Goal: Information Seeking & Learning: Learn about a topic

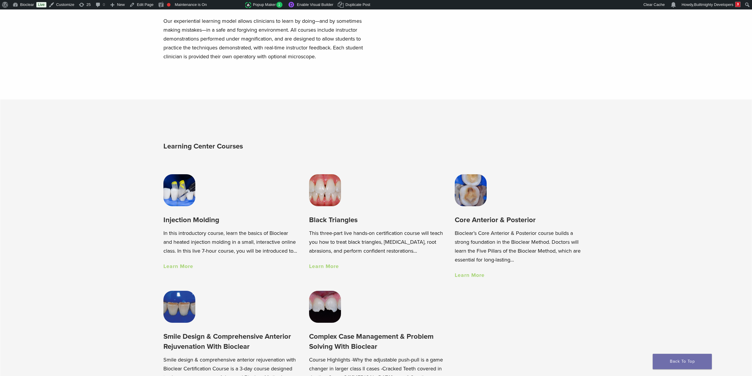
scroll to position [394, 0]
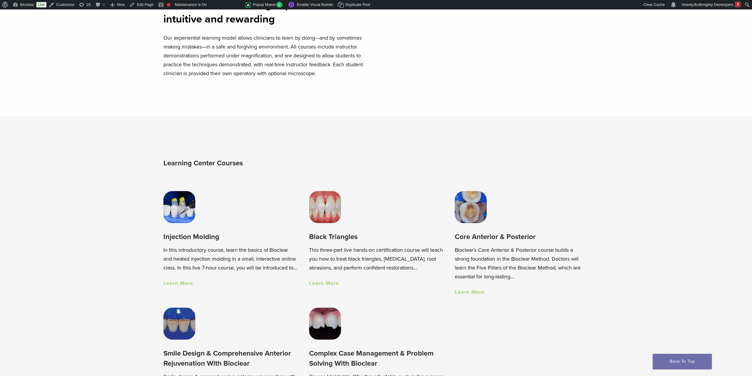
click at [148, 202] on section "Learning Center Courses Injection Molding In this introductory course, learn th…" at bounding box center [376, 329] width 752 height 426
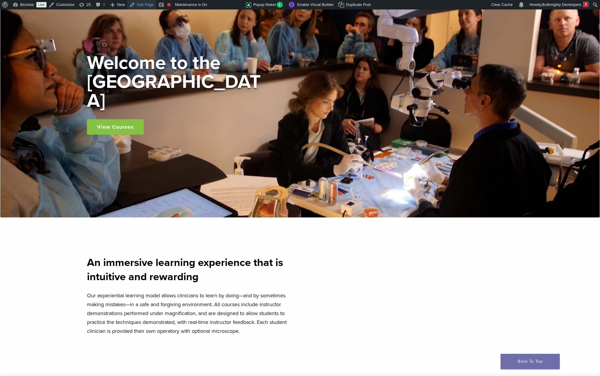
scroll to position [49, 0]
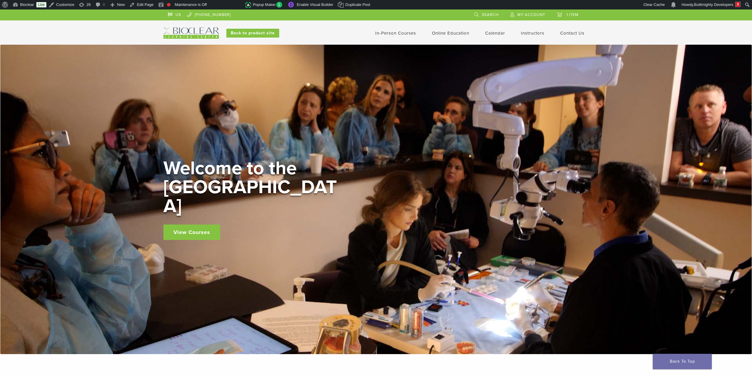
drag, startPoint x: 365, startPoint y: 151, endPoint x: 268, endPoint y: 148, distance: 96.7
click at [293, 148] on div "Welcome to the Learning Center View Courses" at bounding box center [376, 199] width 752 height 309
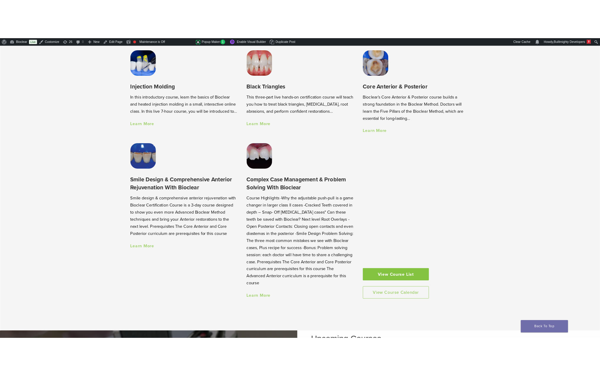
scroll to position [542, 0]
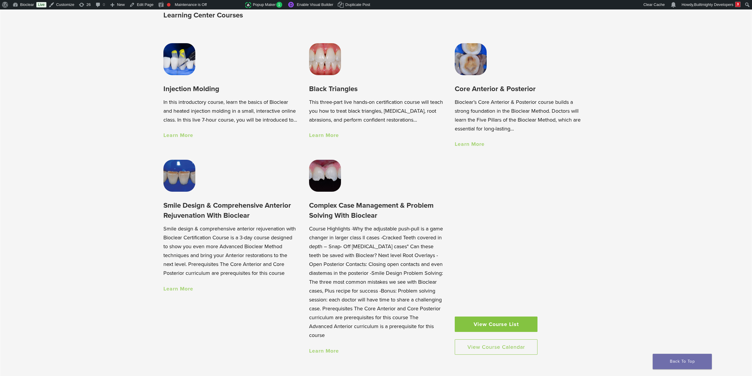
click at [522, 254] on div "View Course List View Course Calendar" at bounding box center [496, 257] width 83 height 195
click at [512, 224] on div "View Course List View Course Calendar" at bounding box center [496, 257] width 83 height 195
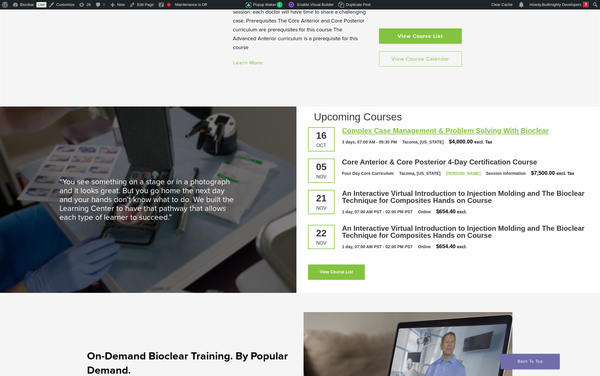
scroll to position [690, 0]
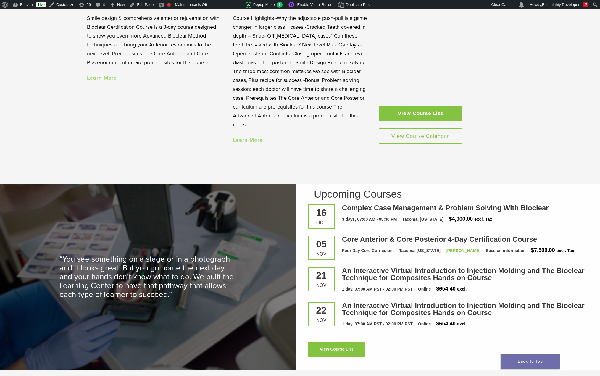
click at [345, 351] on link "View Course List" at bounding box center [336, 348] width 57 height 15
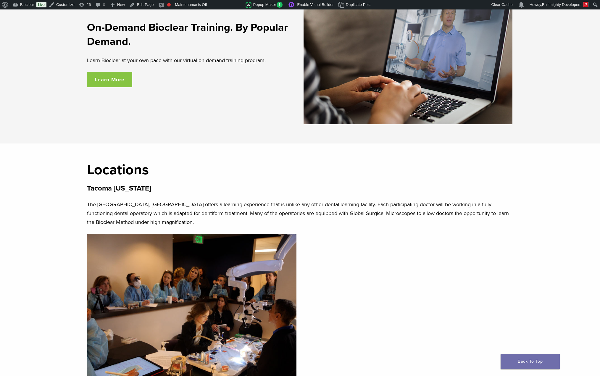
scroll to position [1021, 0]
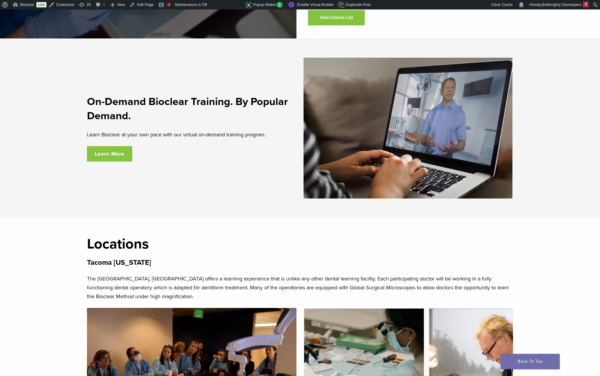
click at [114, 154] on link "Learn More" at bounding box center [109, 153] width 45 height 15
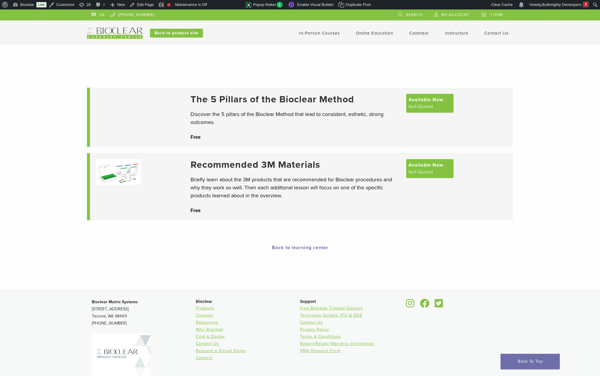
click at [416, 32] on link "Calendar" at bounding box center [419, 32] width 20 height 5
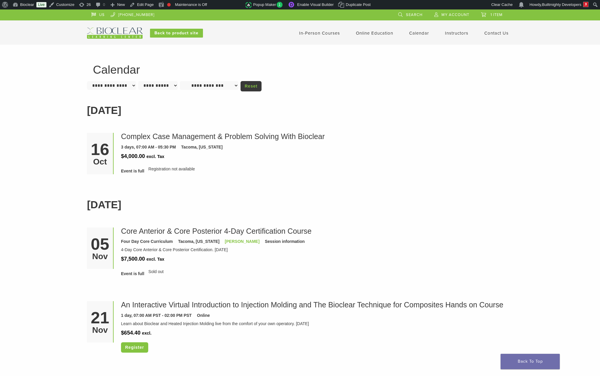
click at [454, 34] on link "Instructors" at bounding box center [456, 32] width 23 height 5
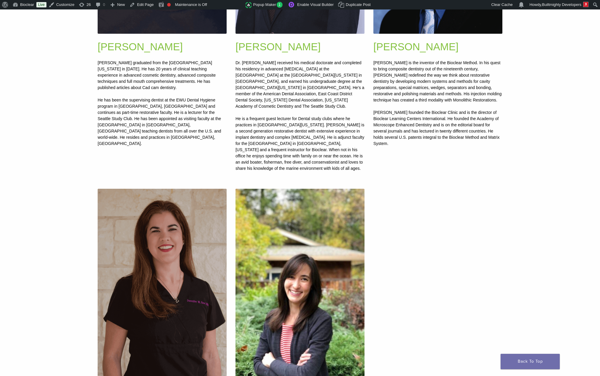
scroll to position [345, 0]
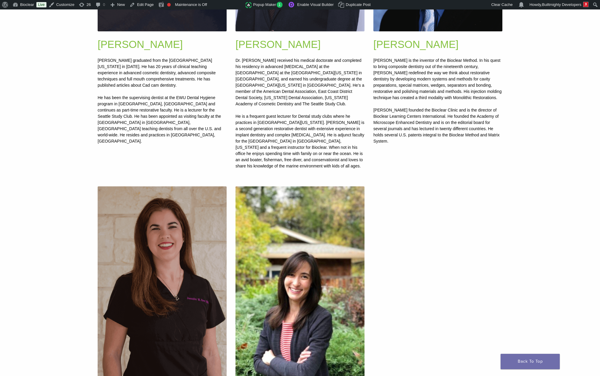
click at [178, 253] on img at bounding box center [162, 281] width 129 height 191
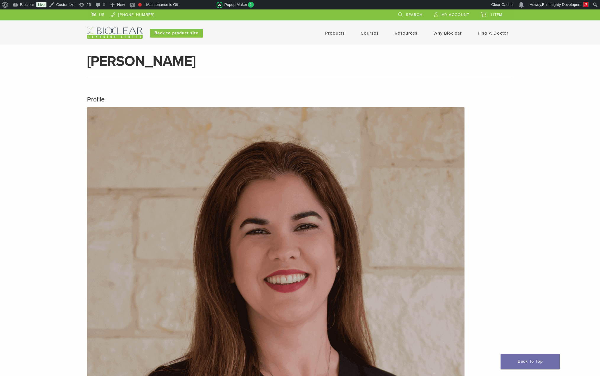
click at [367, 33] on link "Courses" at bounding box center [369, 32] width 18 height 5
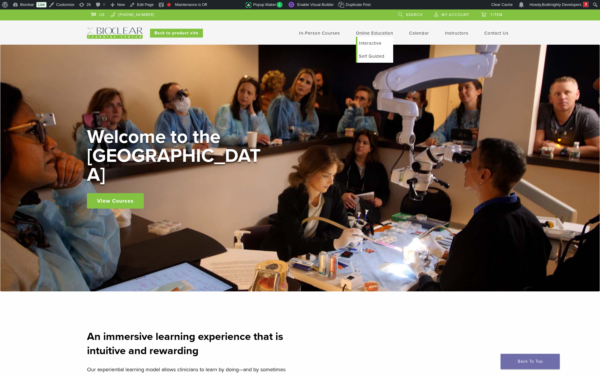
click at [363, 59] on link "Self Guided" at bounding box center [375, 56] width 36 height 13
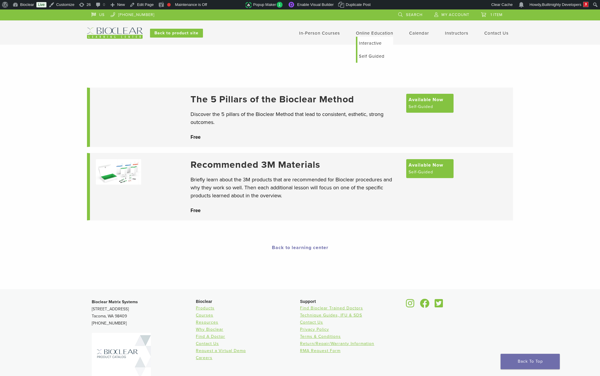
click at [365, 43] on link "Interactive" at bounding box center [375, 43] width 36 height 13
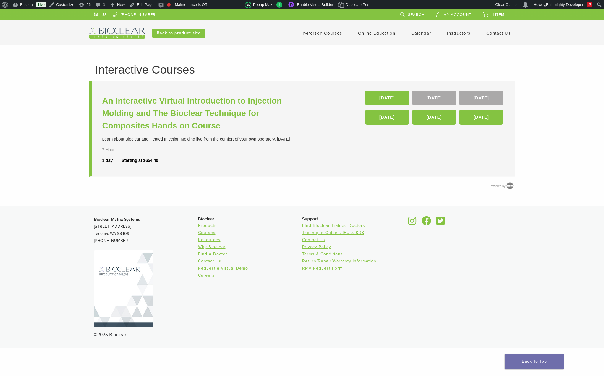
click at [497, 33] on link "Contact Us" at bounding box center [498, 32] width 24 height 5
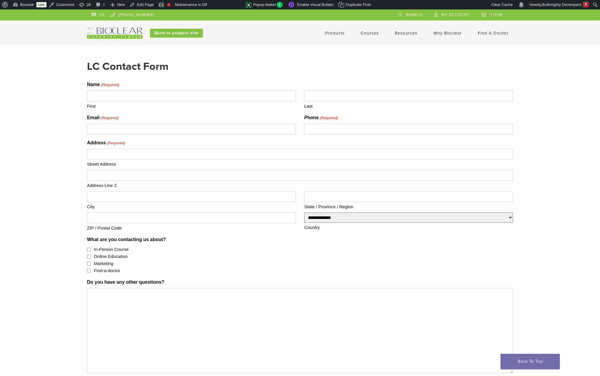
click at [259, 60] on h2 "LC Contact Form" at bounding box center [300, 66] width 426 height 14
